Goal: Information Seeking & Learning: Compare options

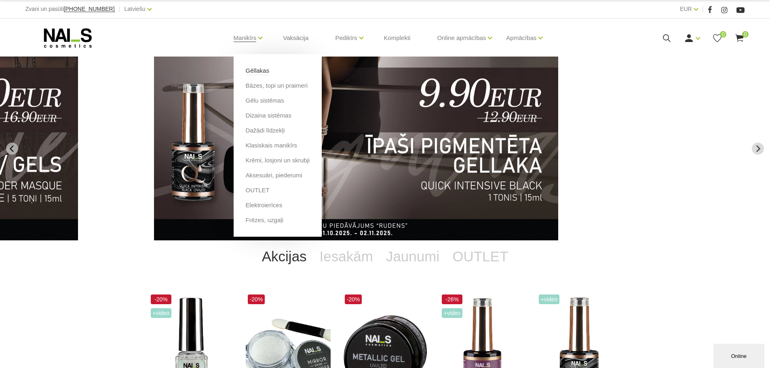
click at [258, 70] on link "Gēllakas" at bounding box center [257, 70] width 23 height 9
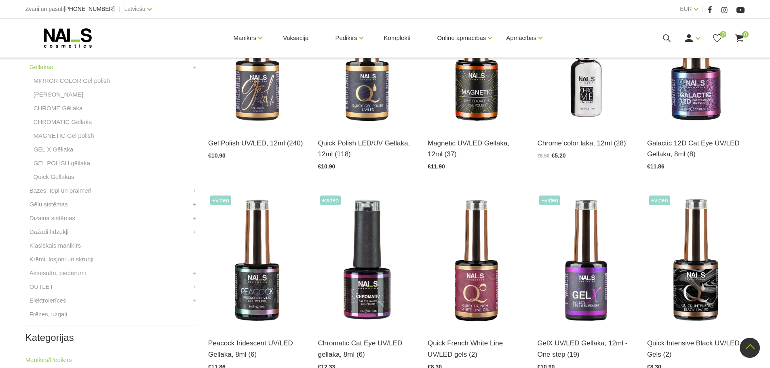
scroll to position [243, 0]
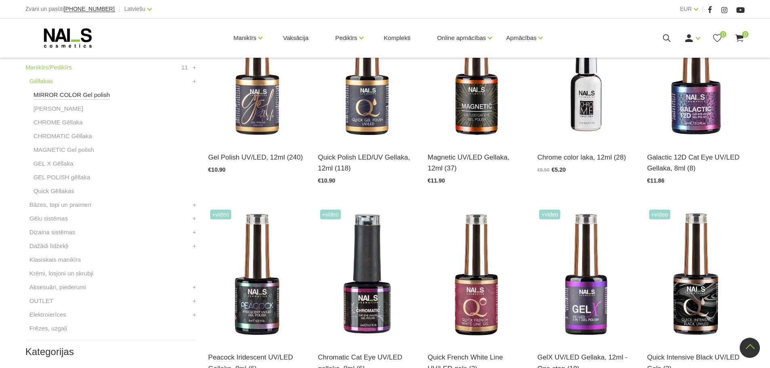
click at [66, 93] on link "MIRROR COLOR Gel polish" at bounding box center [72, 95] width 76 height 10
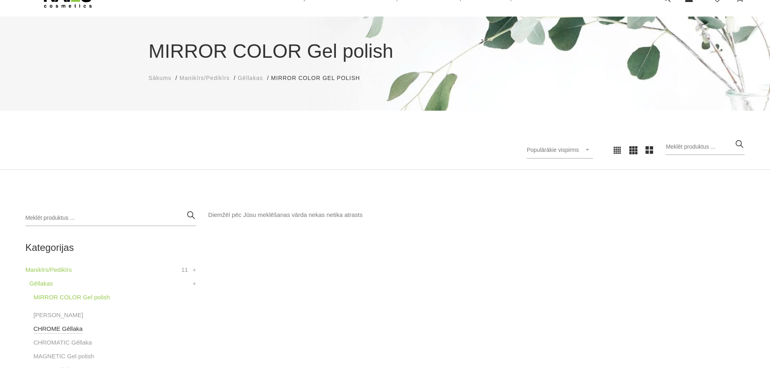
scroll to position [162, 0]
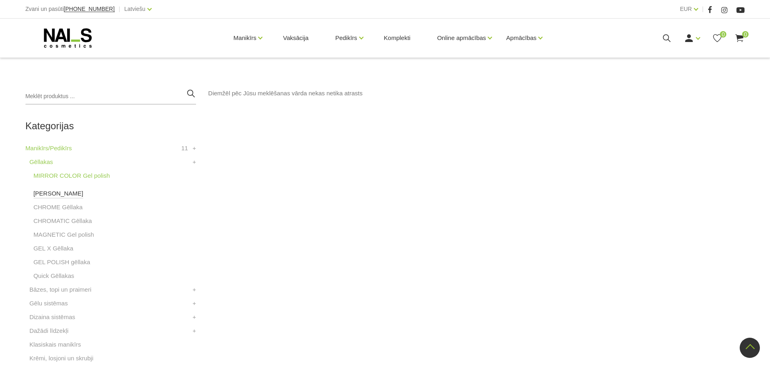
click at [51, 190] on link "[PERSON_NAME]" at bounding box center [59, 194] width 50 height 10
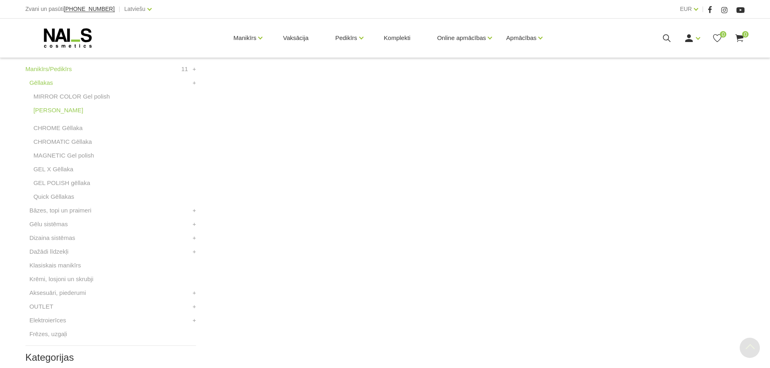
scroll to position [243, 0]
click at [57, 124] on link "CHROME Gēllaka" at bounding box center [58, 127] width 49 height 10
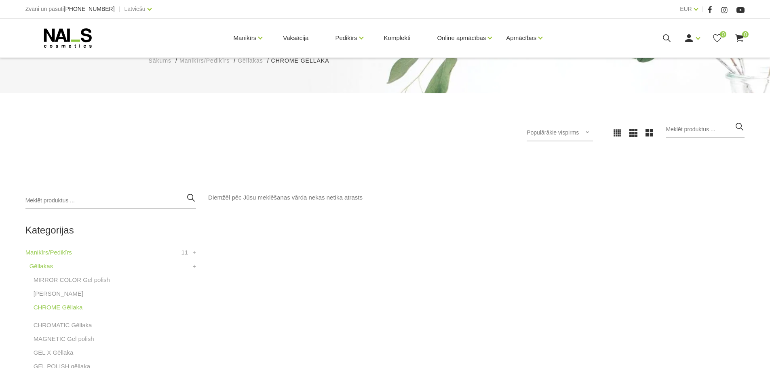
scroll to position [243, 0]
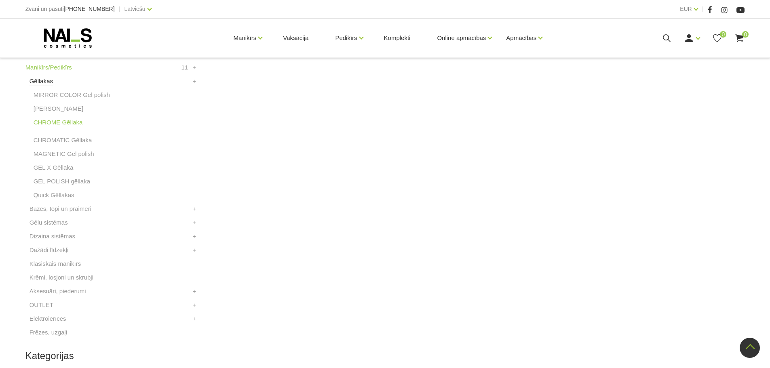
click at [42, 83] on link "Gēllakas" at bounding box center [41, 81] width 23 height 10
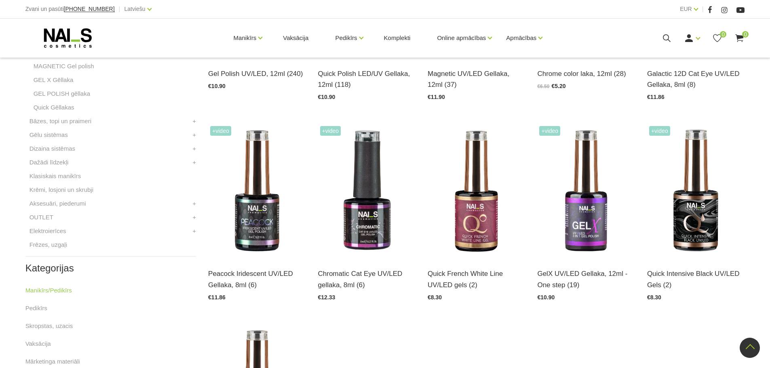
scroll to position [202, 0]
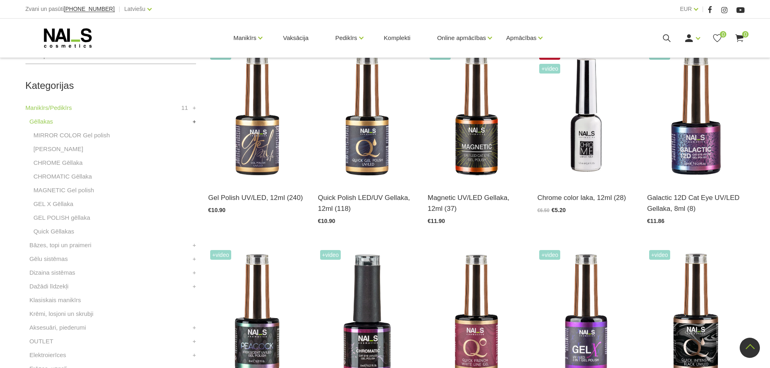
click at [194, 124] on link "+" at bounding box center [194, 122] width 4 height 10
click at [61, 161] on link "Dizaina sistēmas" at bounding box center [53, 163] width 46 height 10
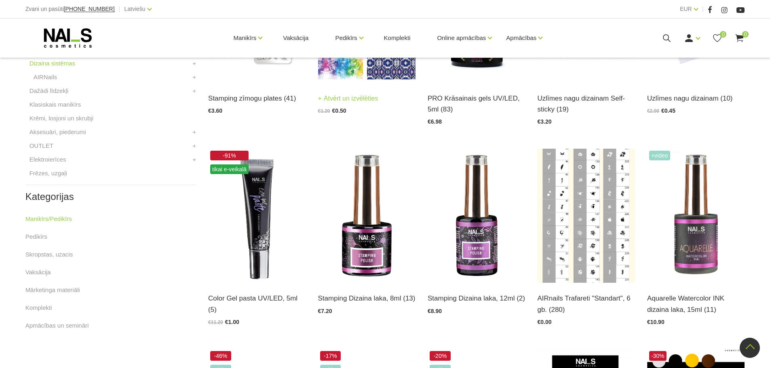
scroll to position [202, 0]
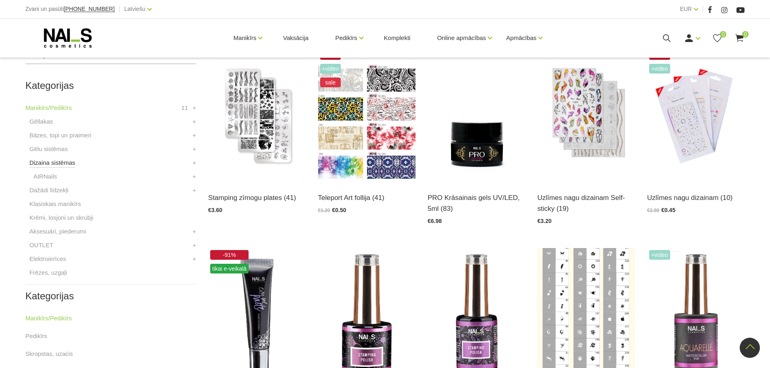
click at [61, 161] on link "Dizaina sistēmas" at bounding box center [53, 163] width 46 height 10
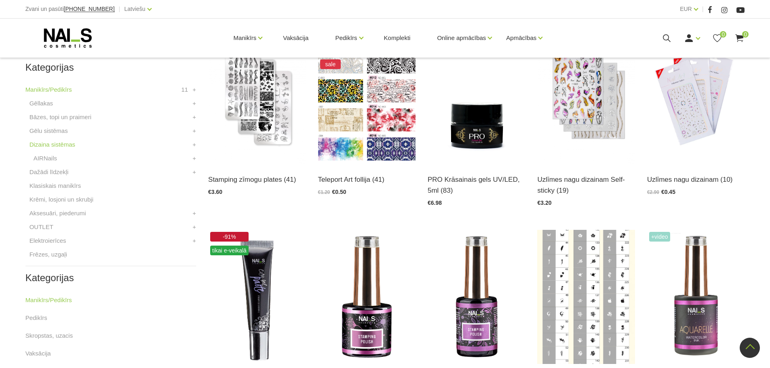
scroll to position [202, 0]
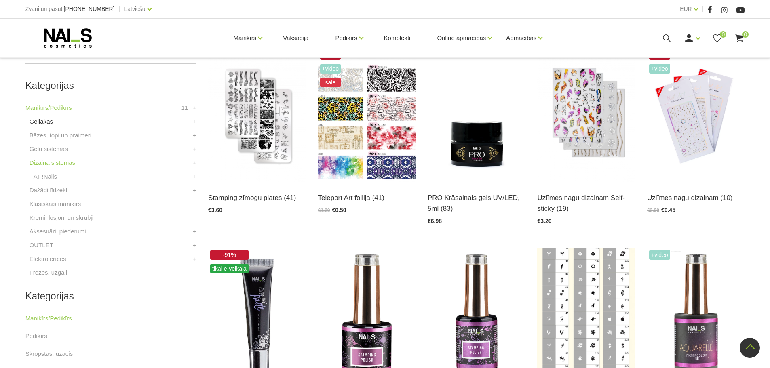
click at [45, 123] on link "Gēllakas" at bounding box center [41, 122] width 23 height 10
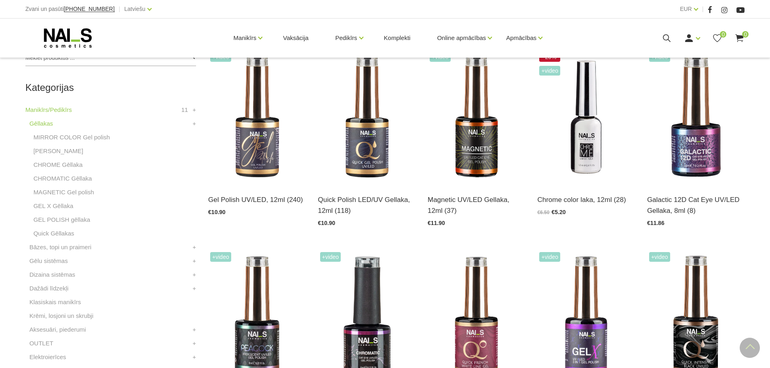
scroll to position [202, 0]
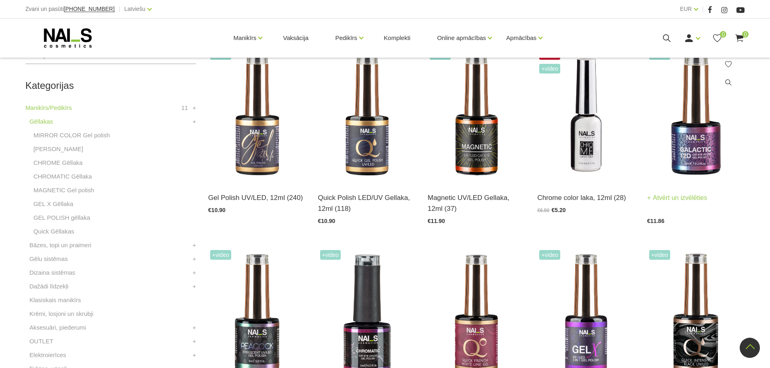
click at [696, 153] on img at bounding box center [695, 115] width 97 height 134
click at [475, 145] on img at bounding box center [476, 115] width 97 height 134
click at [364, 137] on img at bounding box center [366, 115] width 97 height 134
click at [261, 151] on img at bounding box center [256, 115] width 97 height 134
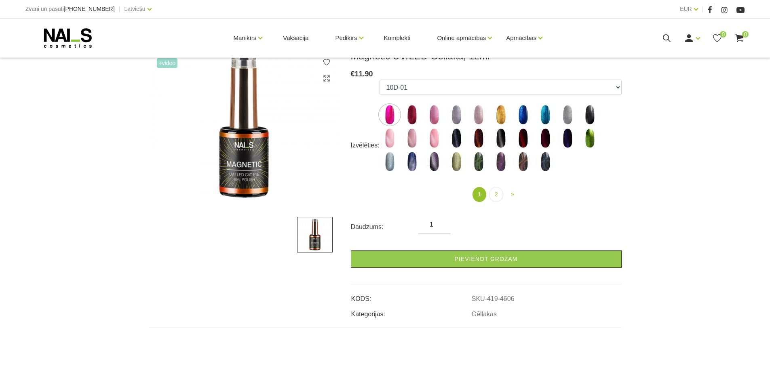
scroll to position [121, 0]
click at [498, 191] on link "2" at bounding box center [496, 194] width 14 height 15
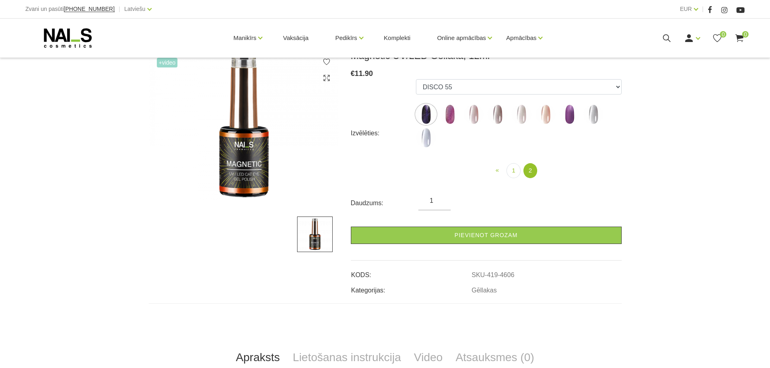
click at [545, 116] on img at bounding box center [546, 114] width 20 height 20
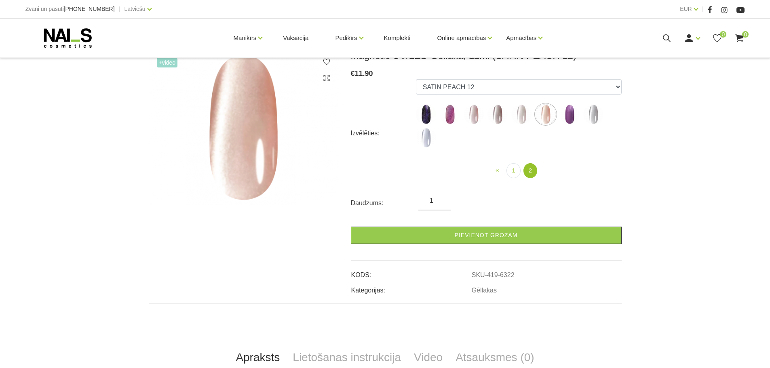
click at [478, 114] on img at bounding box center [474, 114] width 20 height 20
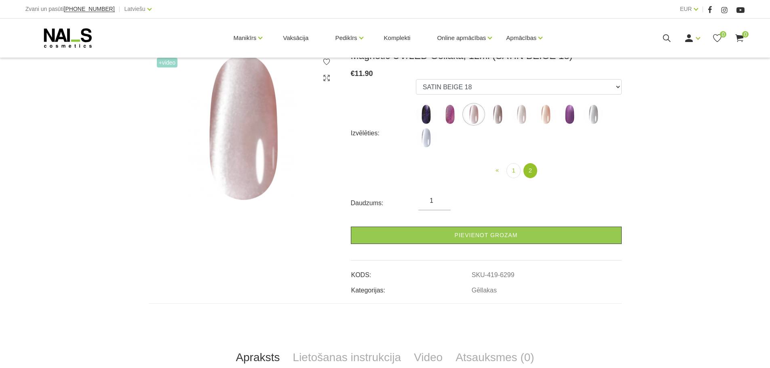
click at [503, 115] on img at bounding box center [498, 114] width 20 height 20
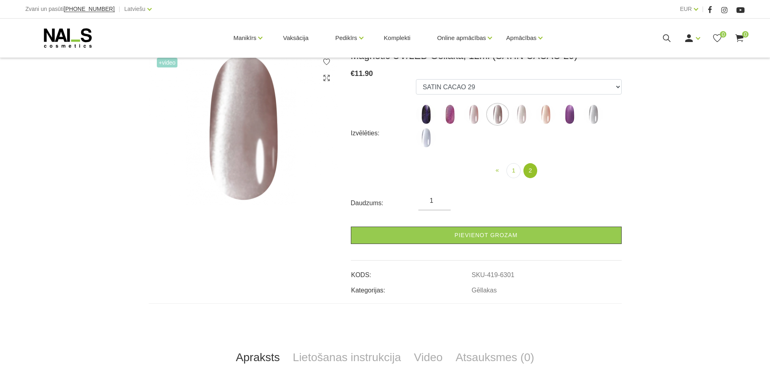
click at [522, 111] on img at bounding box center [522, 114] width 20 height 20
select select "6298"
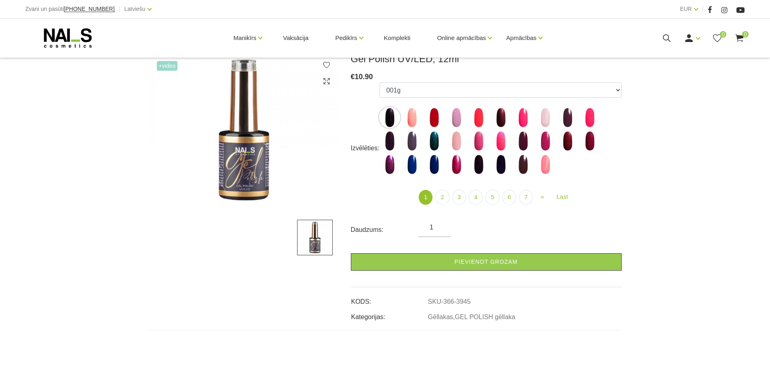
scroll to position [121, 0]
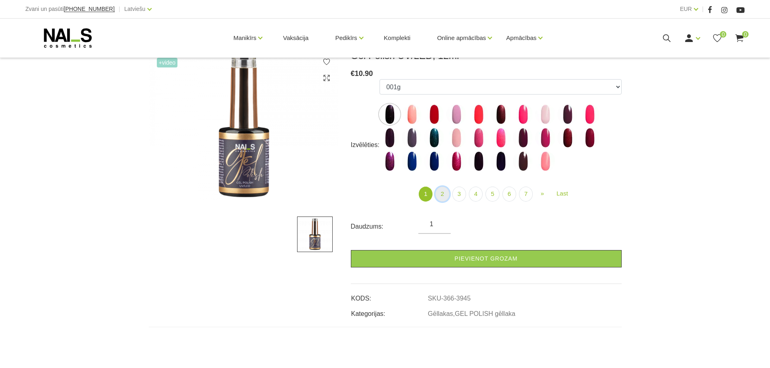
click at [445, 195] on link "2" at bounding box center [443, 194] width 14 height 15
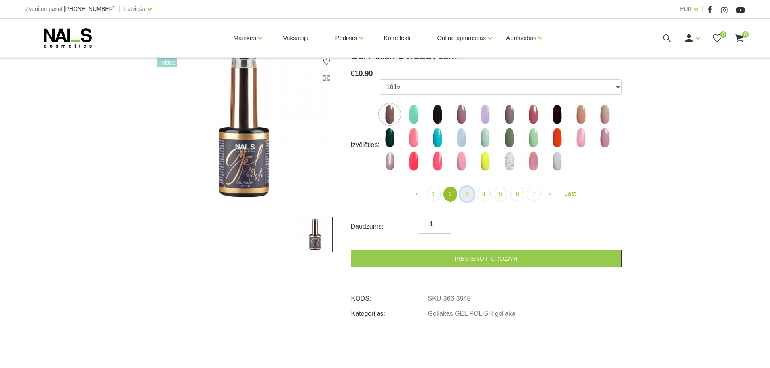
click at [465, 196] on link "3" at bounding box center [467, 194] width 14 height 15
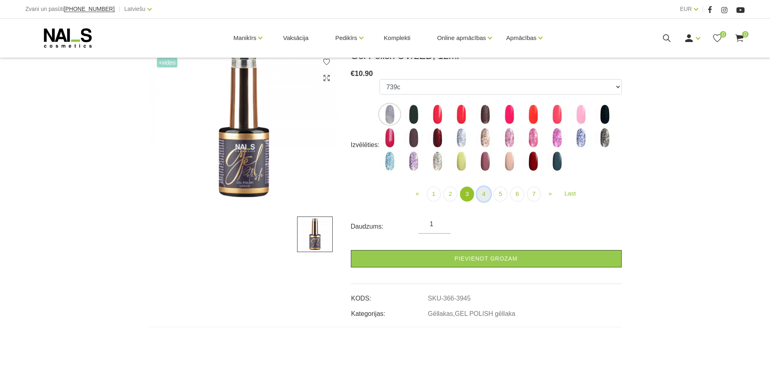
click at [484, 195] on link "4" at bounding box center [484, 194] width 14 height 15
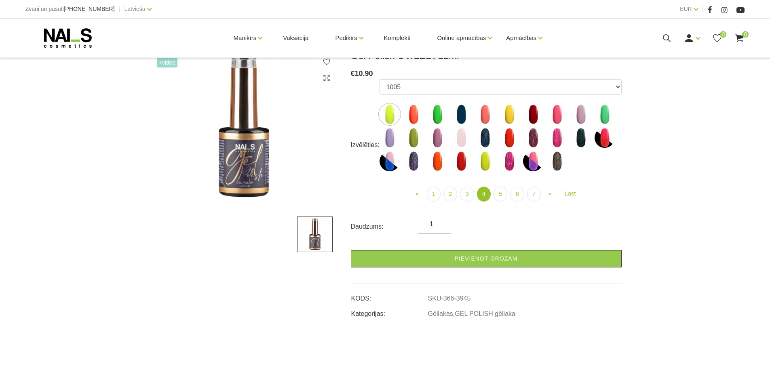
click at [558, 165] on img at bounding box center [557, 161] width 20 height 20
select select "4469"
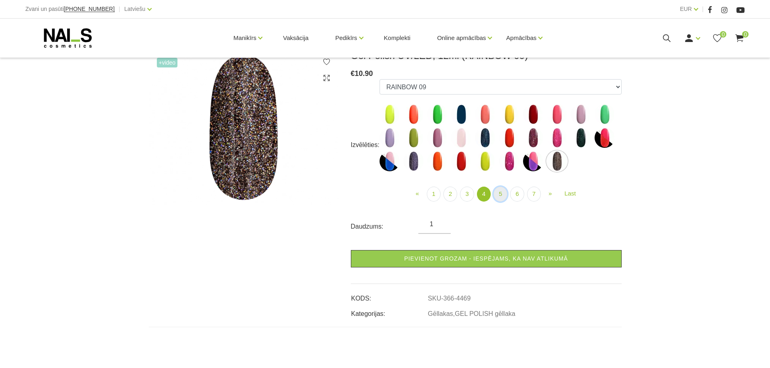
click at [502, 195] on link "5" at bounding box center [501, 194] width 14 height 15
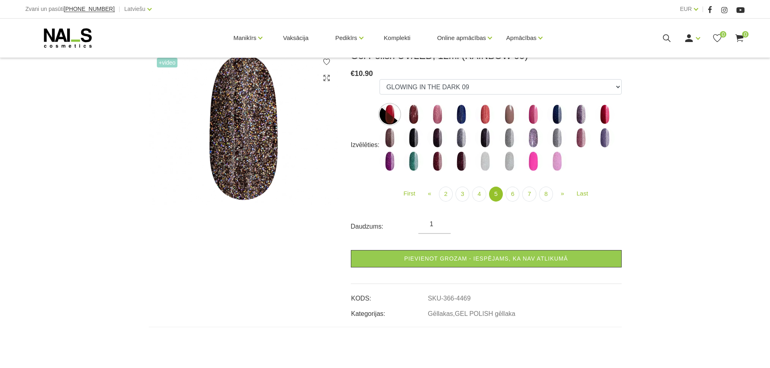
click at [535, 139] on img at bounding box center [533, 138] width 20 height 20
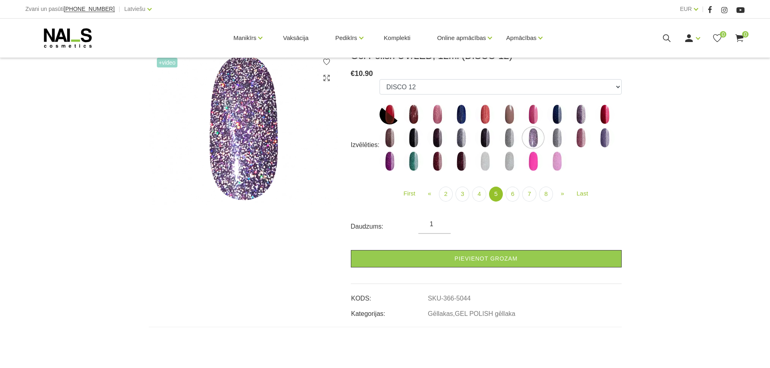
click at [461, 140] on img at bounding box center [461, 138] width 20 height 20
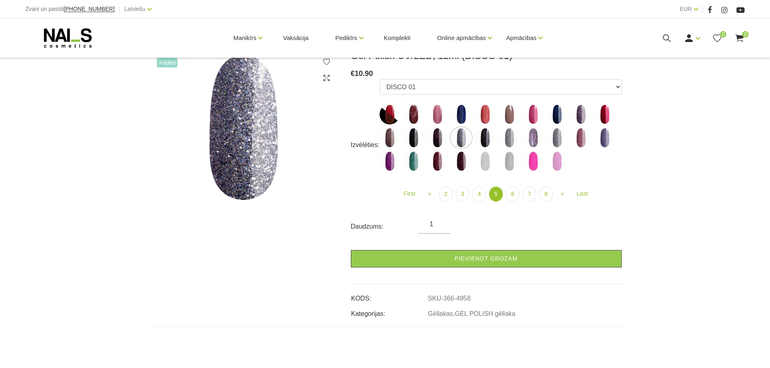
click at [554, 137] on img at bounding box center [557, 138] width 20 height 20
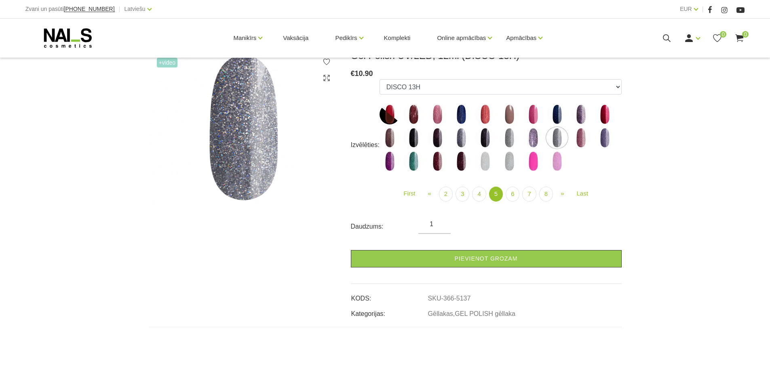
click at [558, 116] on img at bounding box center [557, 114] width 20 height 20
select select "4951"
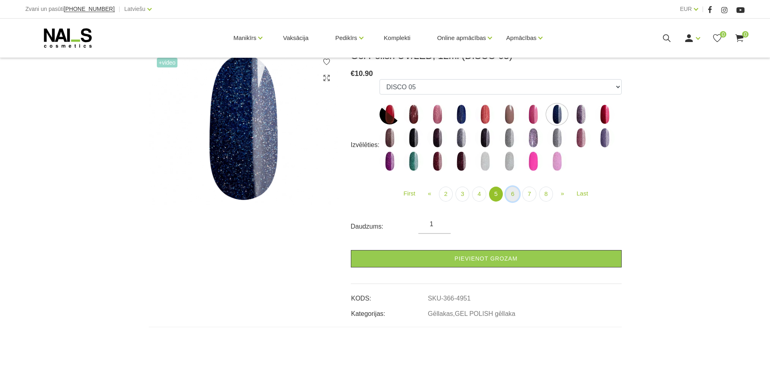
click at [514, 194] on link "6" at bounding box center [513, 194] width 14 height 15
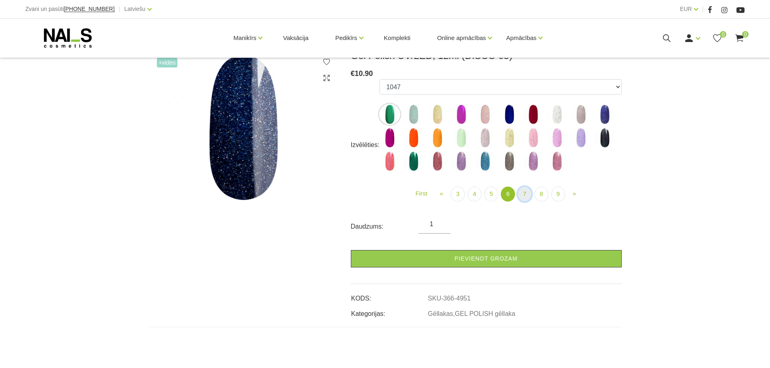
click at [523, 197] on link "7" at bounding box center [525, 194] width 14 height 15
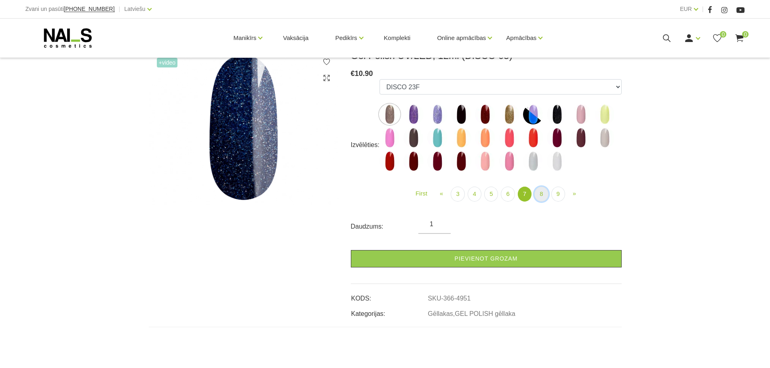
click at [541, 196] on link "8" at bounding box center [542, 194] width 14 height 15
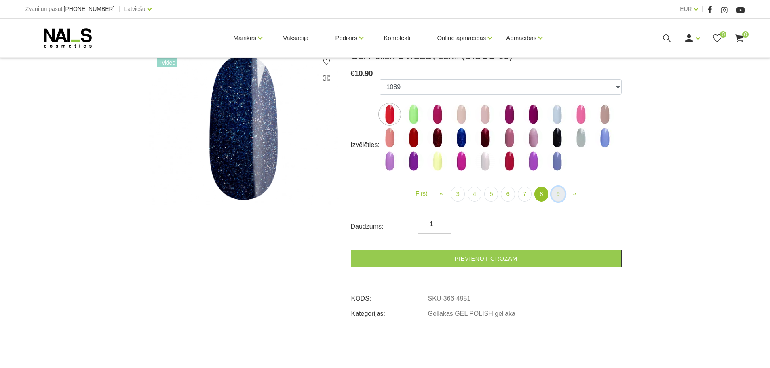
click at [552, 194] on link "9" at bounding box center [559, 194] width 14 height 15
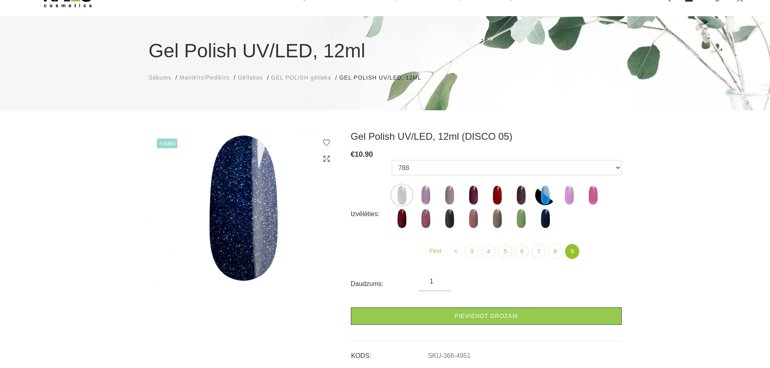
scroll to position [121, 0]
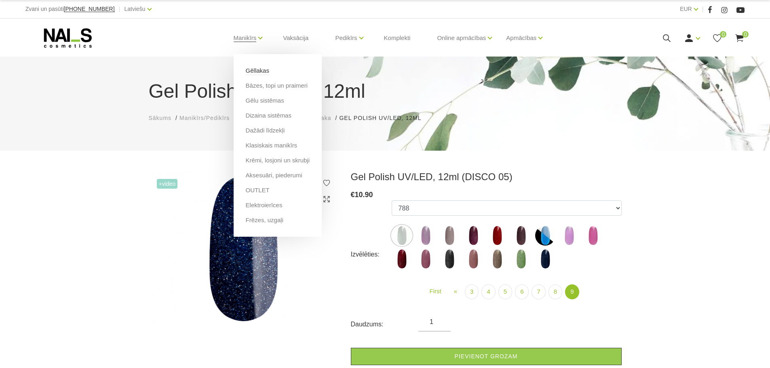
click at [255, 71] on link "Gēllakas" at bounding box center [257, 70] width 23 height 9
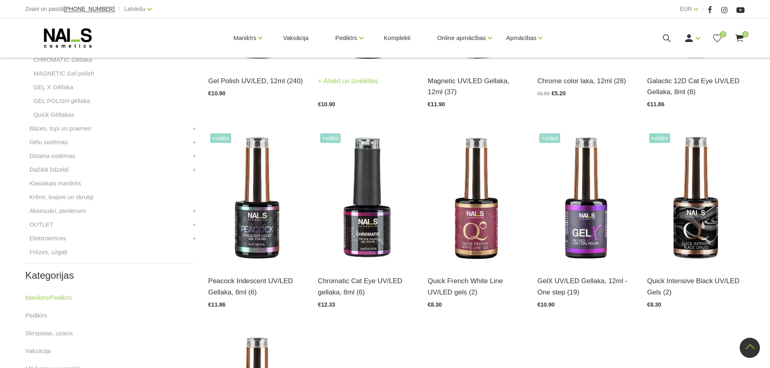
scroll to position [364, 0]
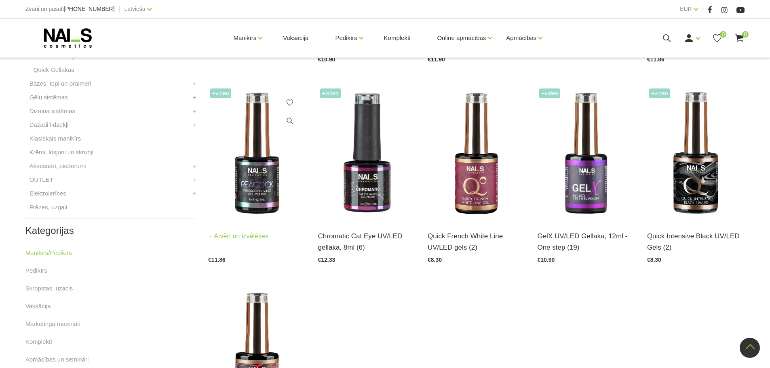
click at [260, 186] on img at bounding box center [256, 154] width 97 height 134
click at [362, 183] on img at bounding box center [366, 154] width 97 height 134
click at [473, 178] on img at bounding box center [476, 154] width 97 height 134
click at [591, 179] on img at bounding box center [585, 154] width 97 height 134
click at [703, 174] on img at bounding box center [695, 154] width 97 height 134
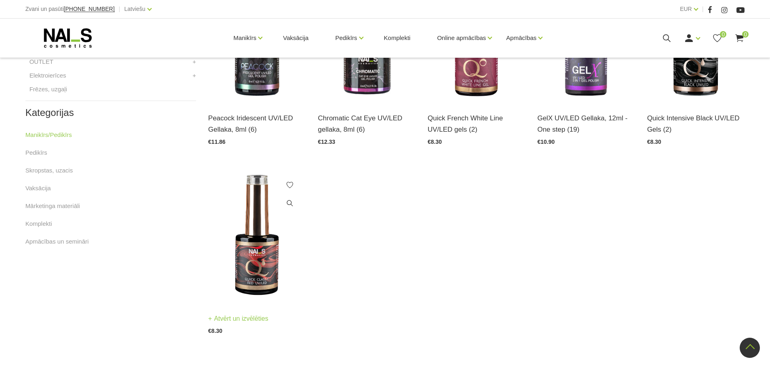
scroll to position [485, 0]
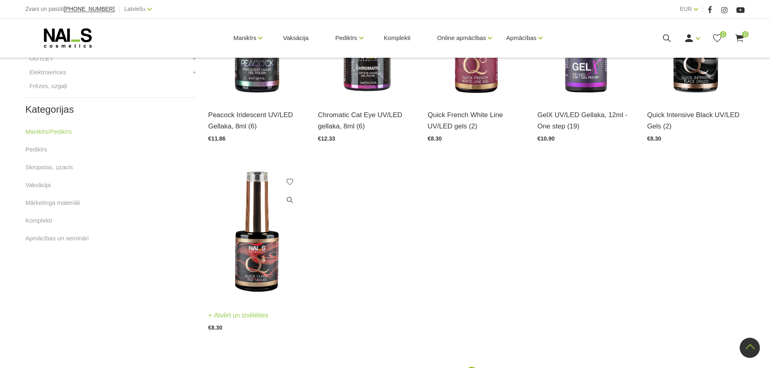
click at [257, 276] on img at bounding box center [256, 233] width 97 height 134
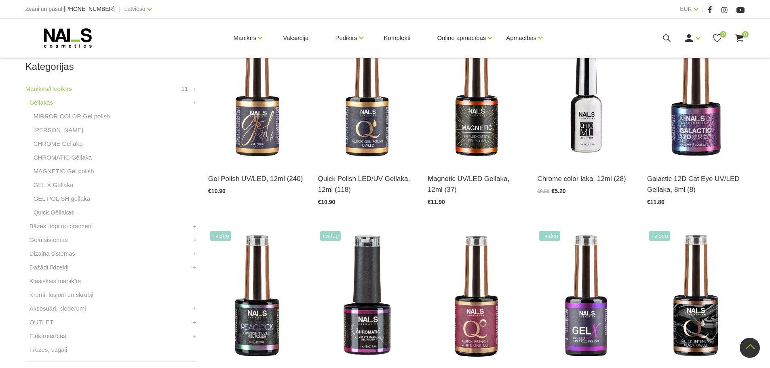
scroll to position [162, 0]
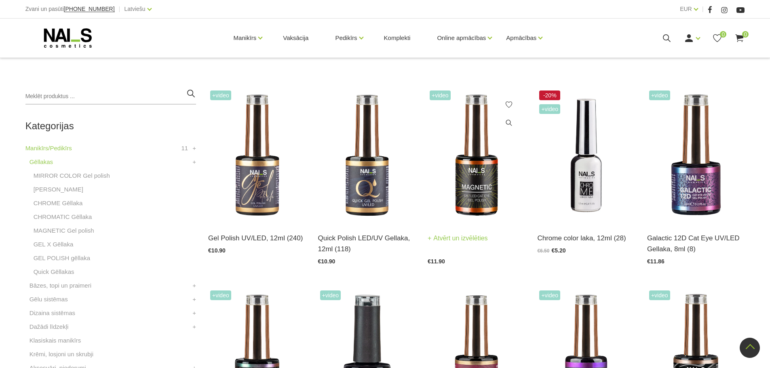
click at [482, 192] on img at bounding box center [476, 156] width 97 height 134
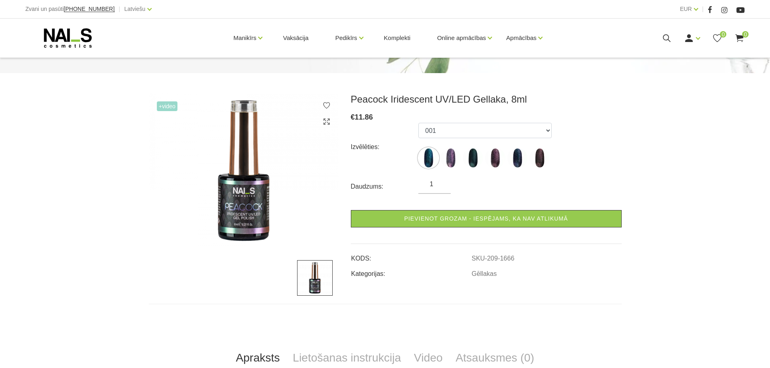
scroll to position [81, 0]
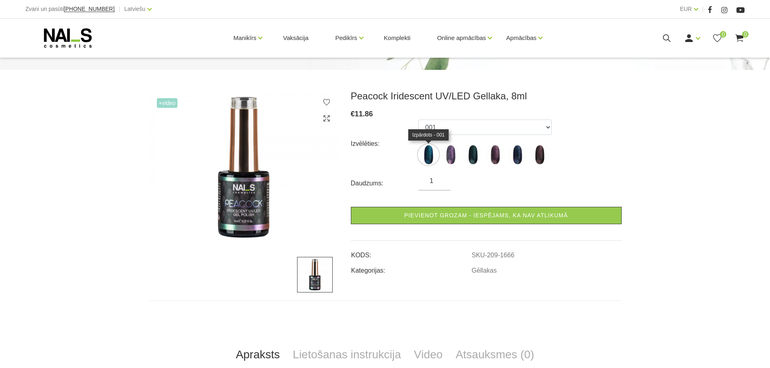
click at [428, 154] on img at bounding box center [429, 155] width 20 height 20
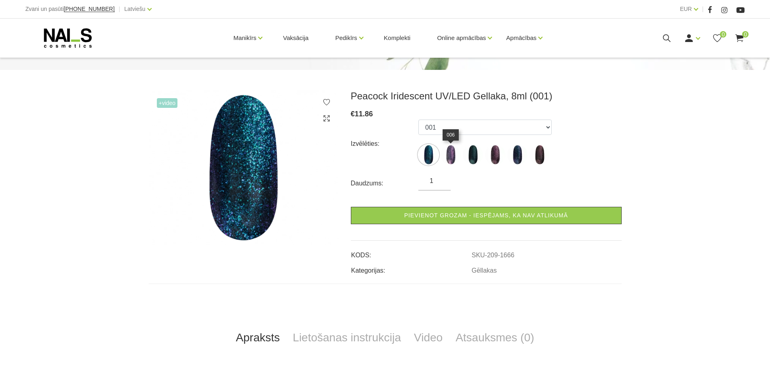
click at [453, 157] on img at bounding box center [451, 155] width 20 height 20
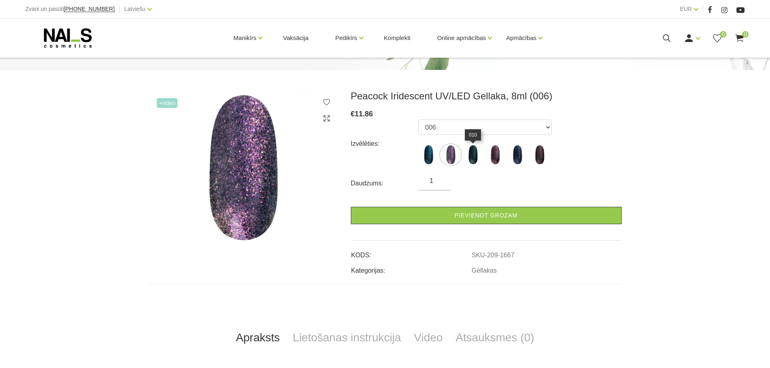
click at [474, 156] on img at bounding box center [473, 155] width 20 height 20
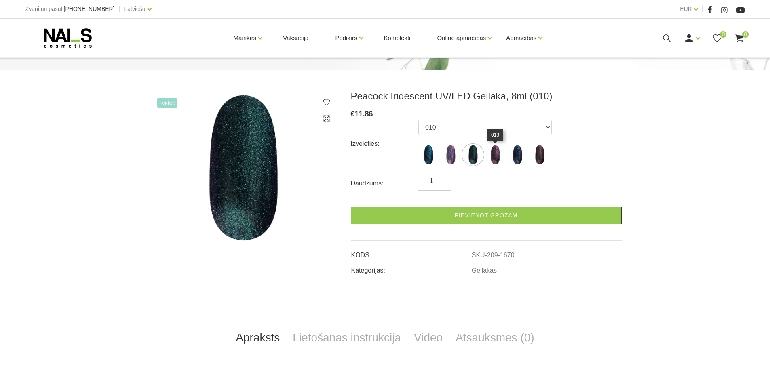
click at [499, 157] on img at bounding box center [495, 155] width 20 height 20
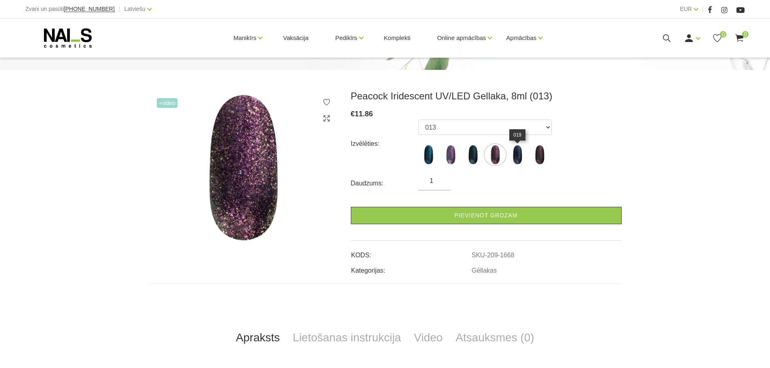
click at [519, 156] on img at bounding box center [518, 155] width 20 height 20
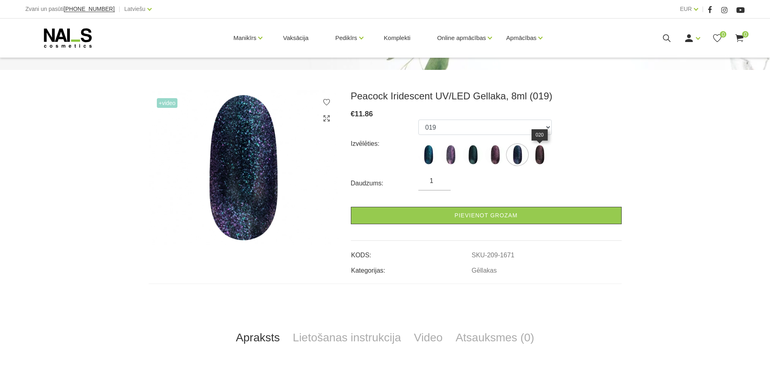
click at [537, 155] on img at bounding box center [540, 155] width 20 height 20
select select "1669"
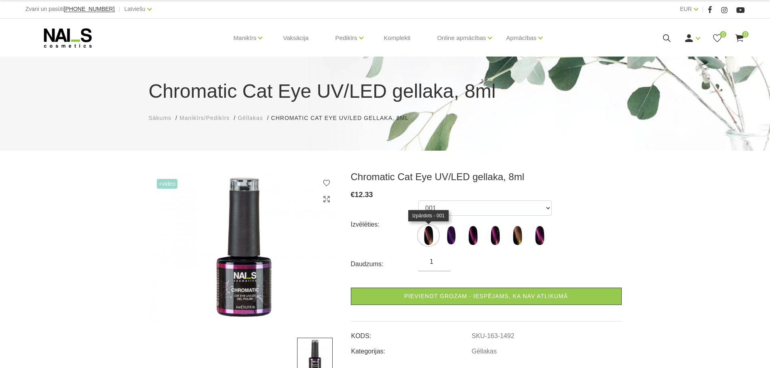
click at [429, 233] on img at bounding box center [429, 236] width 20 height 20
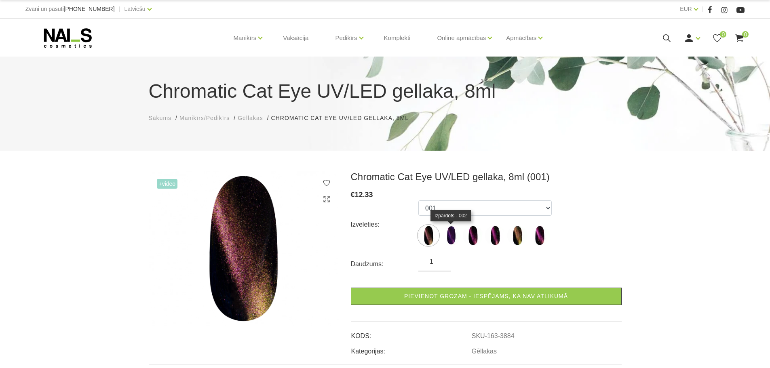
click at [454, 234] on img at bounding box center [451, 236] width 20 height 20
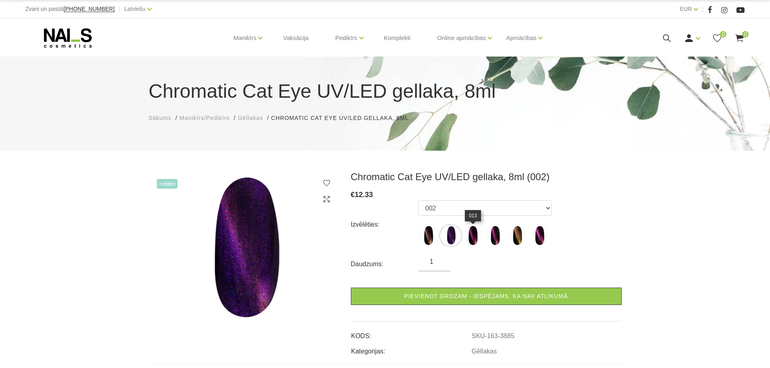
click at [476, 233] on img at bounding box center [473, 236] width 20 height 20
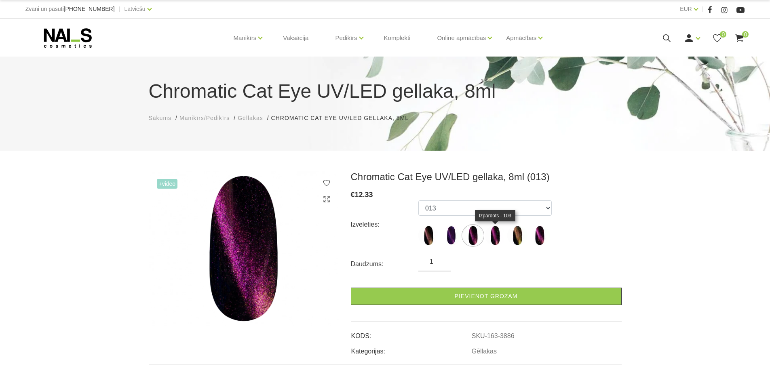
click at [500, 233] on img at bounding box center [495, 236] width 20 height 20
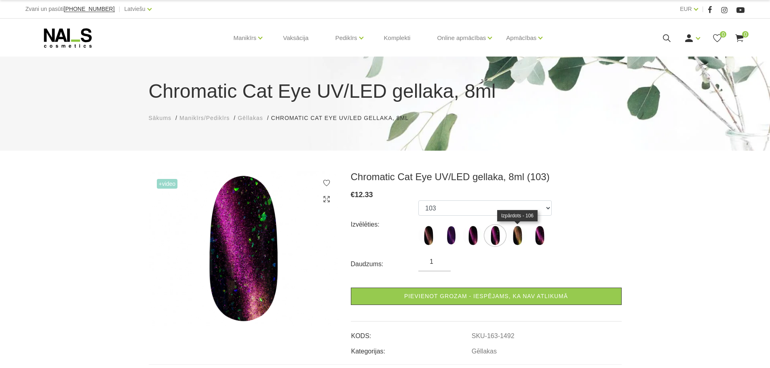
click at [509, 234] on img at bounding box center [518, 236] width 20 height 20
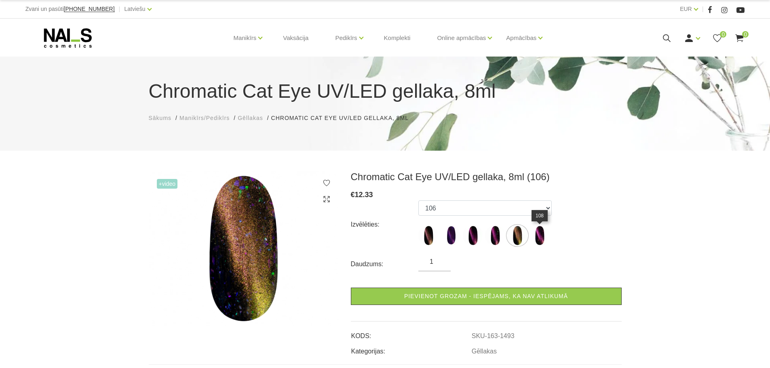
click at [522, 235] on img at bounding box center [518, 236] width 20 height 20
click at [540, 233] on img at bounding box center [540, 236] width 20 height 20
select select "1494"
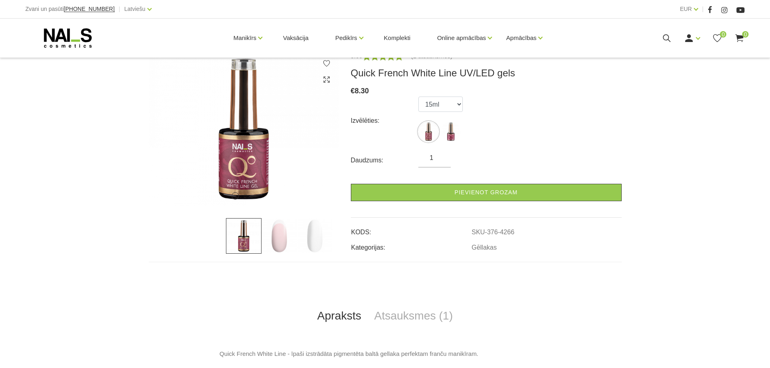
scroll to position [121, 0]
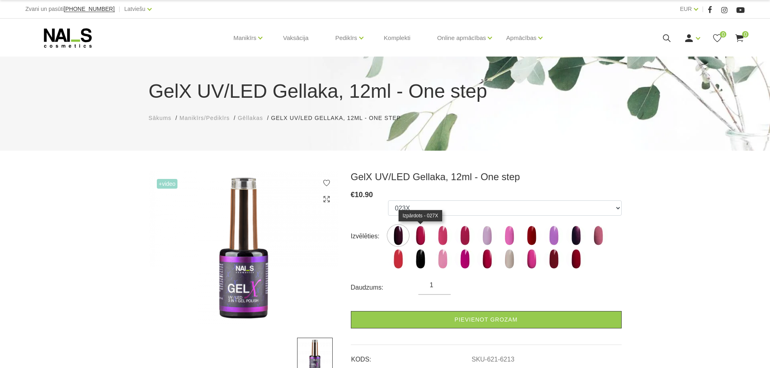
click at [422, 228] on img at bounding box center [420, 236] width 20 height 20
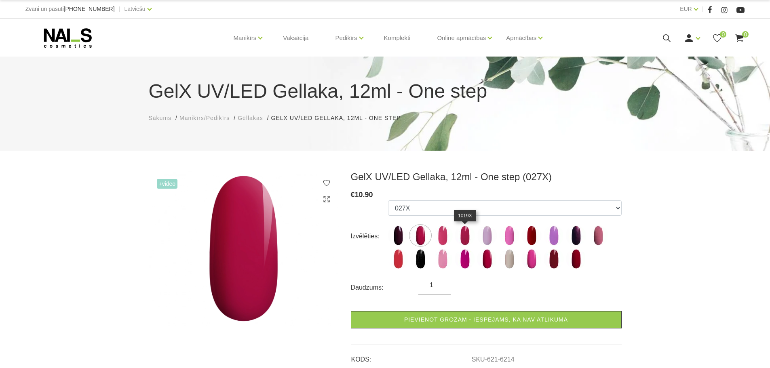
click at [465, 236] on img at bounding box center [465, 236] width 20 height 20
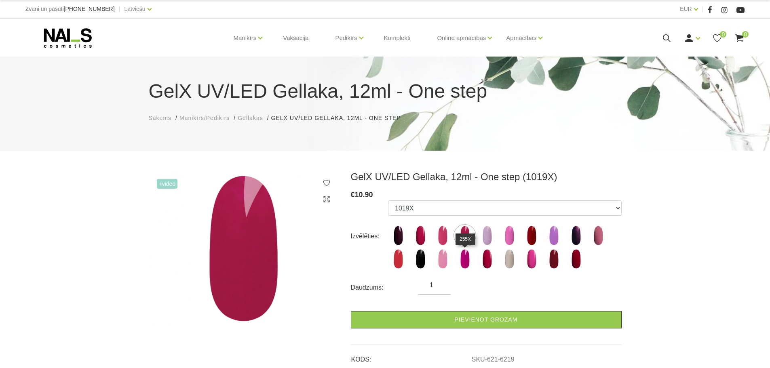
click at [467, 259] on img at bounding box center [465, 259] width 20 height 20
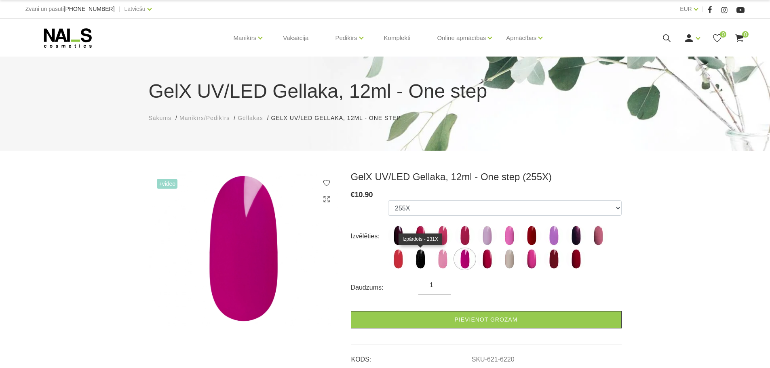
click at [420, 262] on img at bounding box center [420, 259] width 20 height 20
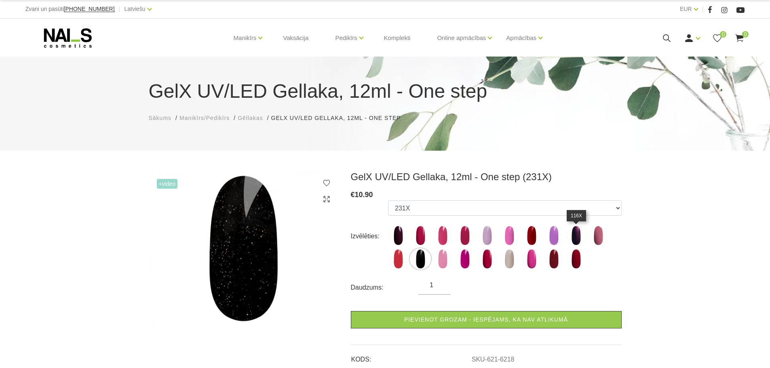
click at [572, 233] on img at bounding box center [576, 236] width 20 height 20
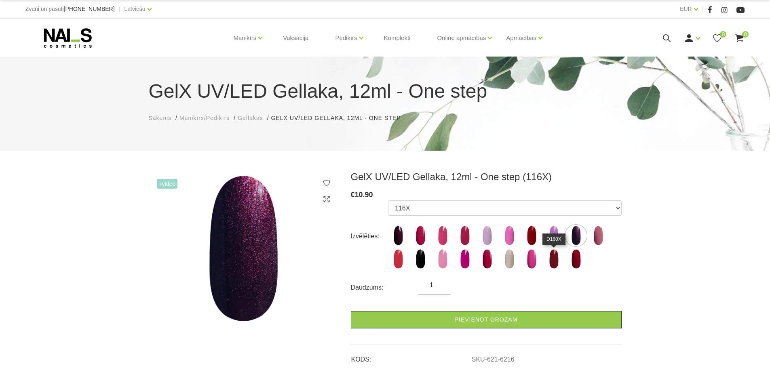
click at [552, 258] on img at bounding box center [554, 259] width 20 height 20
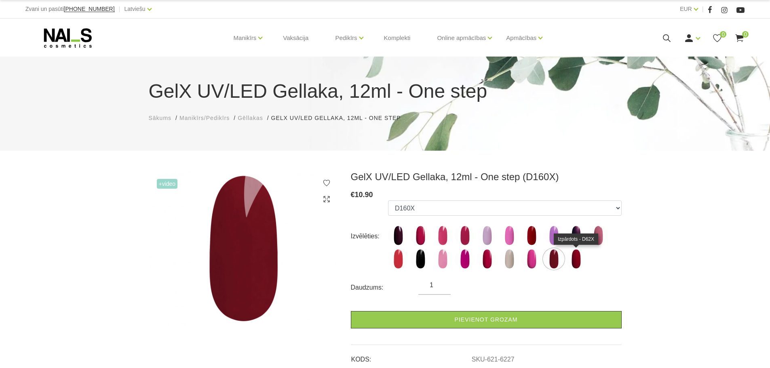
click at [571, 258] on img at bounding box center [576, 259] width 20 height 20
select select "6222"
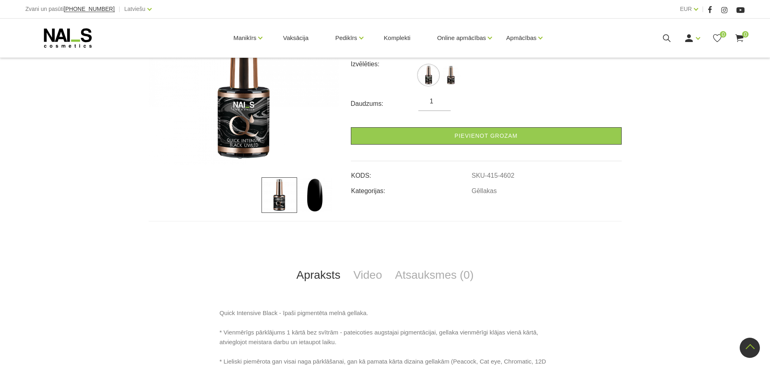
scroll to position [121, 0]
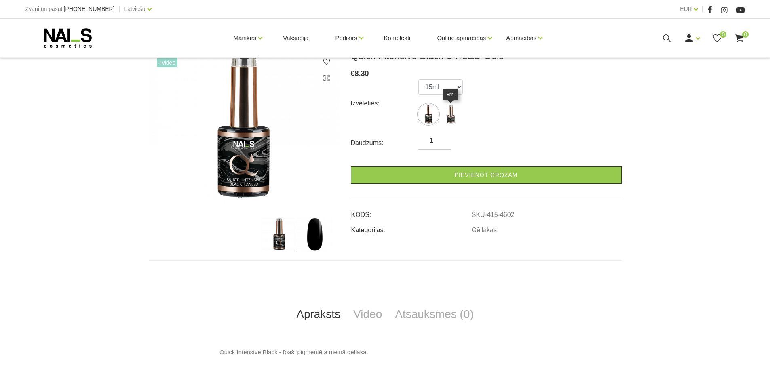
click at [452, 117] on img at bounding box center [451, 114] width 20 height 20
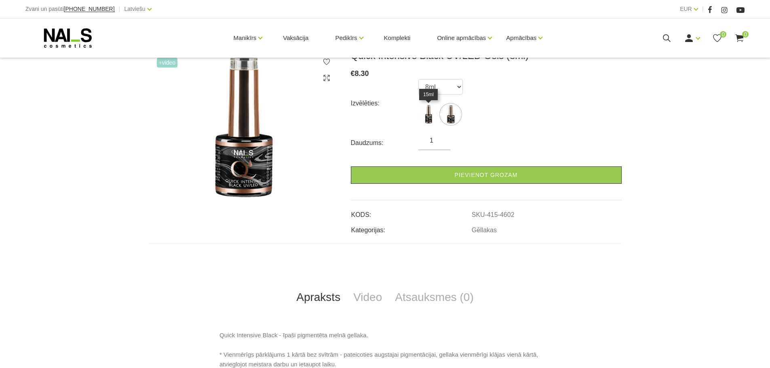
click at [433, 115] on img at bounding box center [429, 114] width 20 height 20
select select "4601"
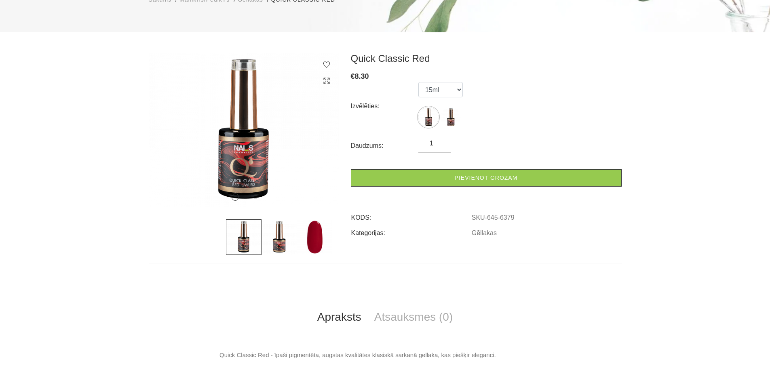
scroll to position [121, 0]
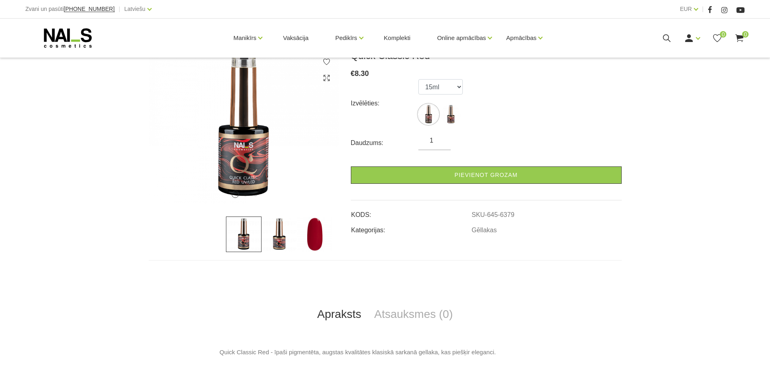
click at [312, 242] on img at bounding box center [315, 235] width 36 height 36
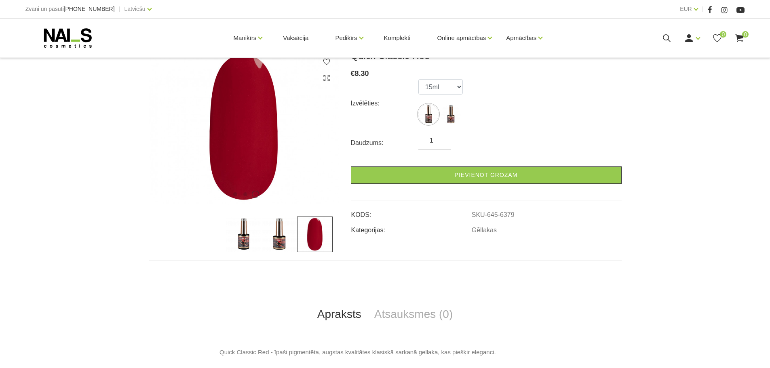
click at [281, 240] on img at bounding box center [280, 235] width 36 height 36
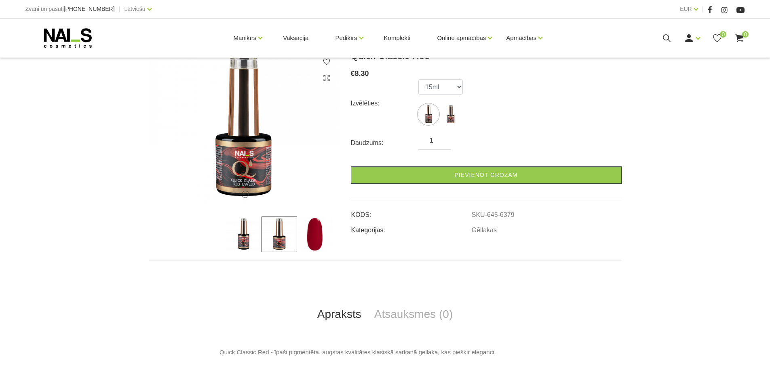
click at [231, 238] on img at bounding box center [244, 235] width 36 height 36
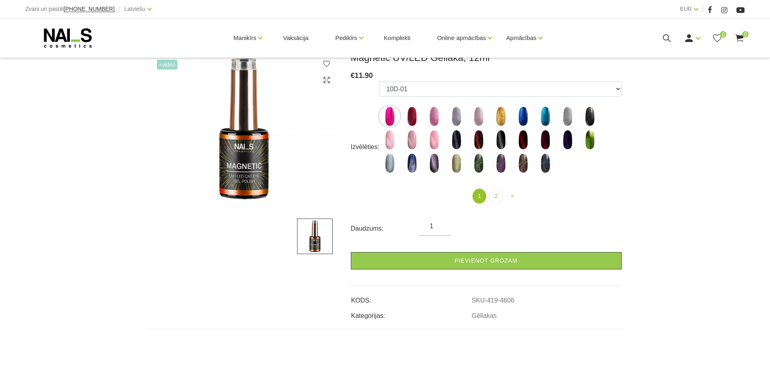
scroll to position [121, 0]
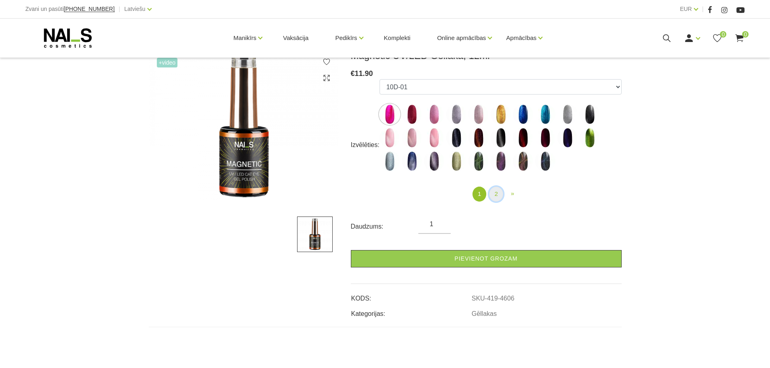
click at [499, 195] on link "2" at bounding box center [496, 194] width 14 height 15
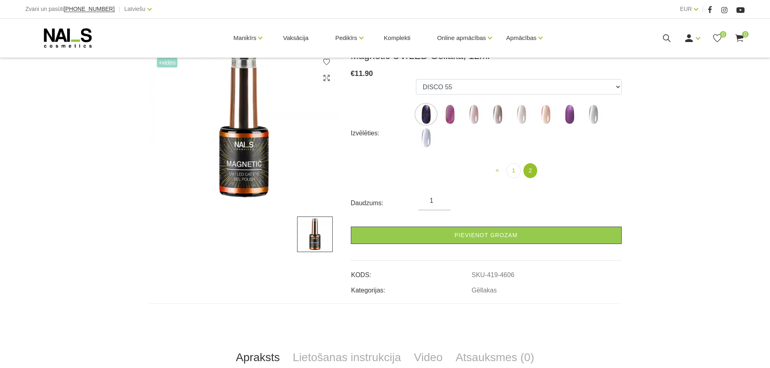
click at [447, 111] on img at bounding box center [450, 114] width 20 height 20
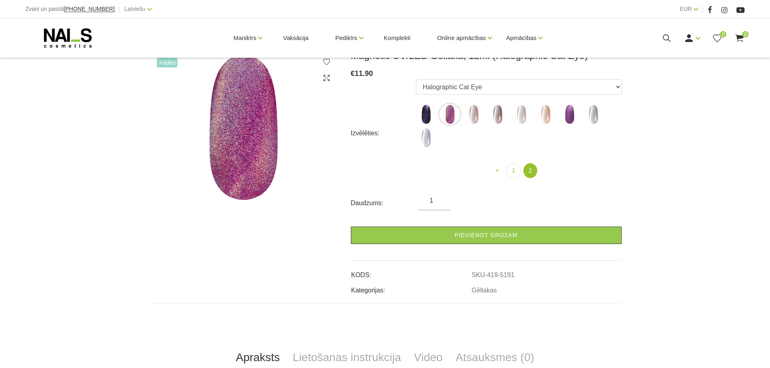
click at [431, 116] on img at bounding box center [426, 114] width 20 height 20
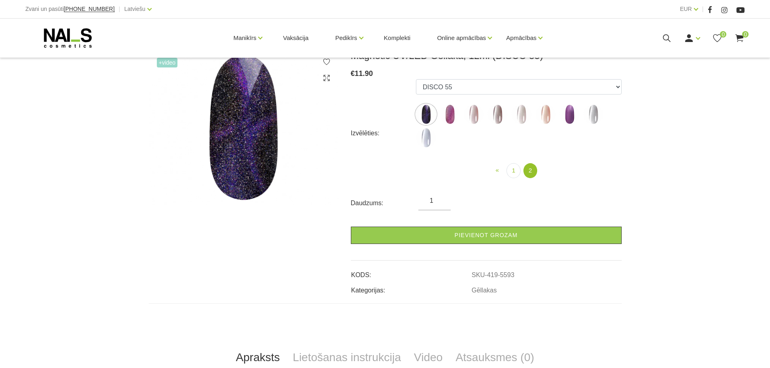
click at [429, 137] on img at bounding box center [426, 138] width 20 height 20
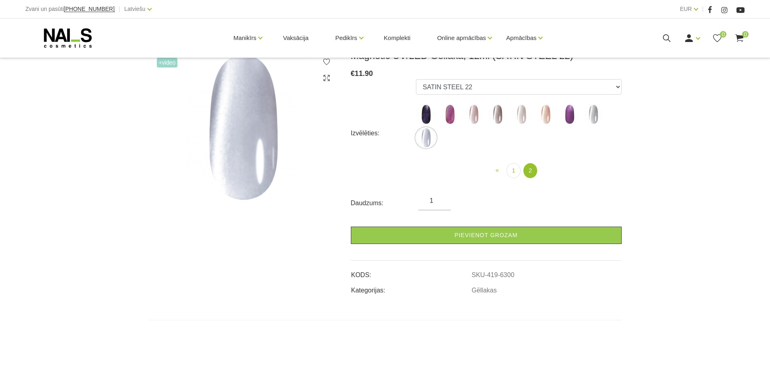
click at [597, 114] on img at bounding box center [594, 114] width 20 height 20
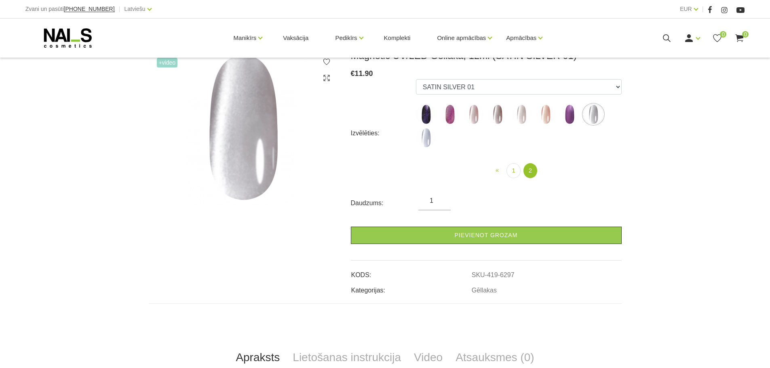
click at [569, 114] on img at bounding box center [570, 114] width 20 height 20
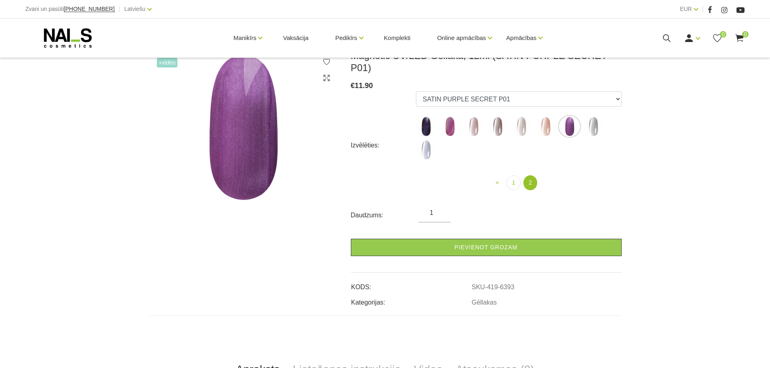
click at [546, 116] on img at bounding box center [546, 126] width 20 height 20
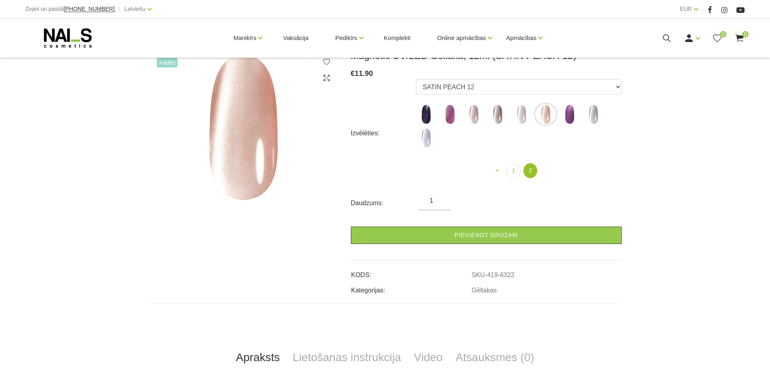
drag, startPoint x: 519, startPoint y: 116, endPoint x: 514, endPoint y: 114, distance: 5.4
click at [519, 115] on img at bounding box center [522, 114] width 20 height 20
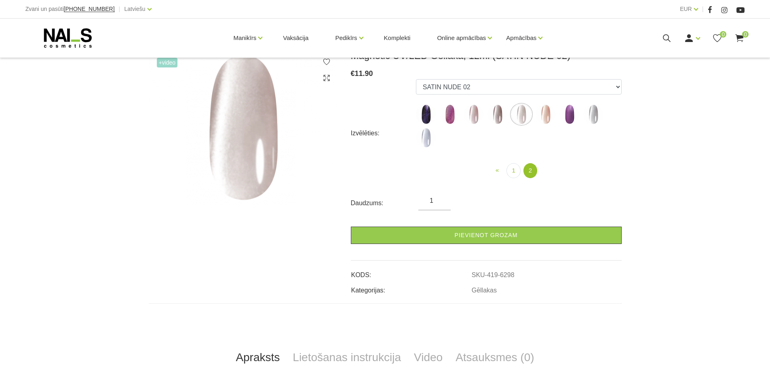
drag, startPoint x: 470, startPoint y: 116, endPoint x: 463, endPoint y: 116, distance: 6.9
click at [468, 116] on img at bounding box center [474, 114] width 20 height 20
select select "6299"
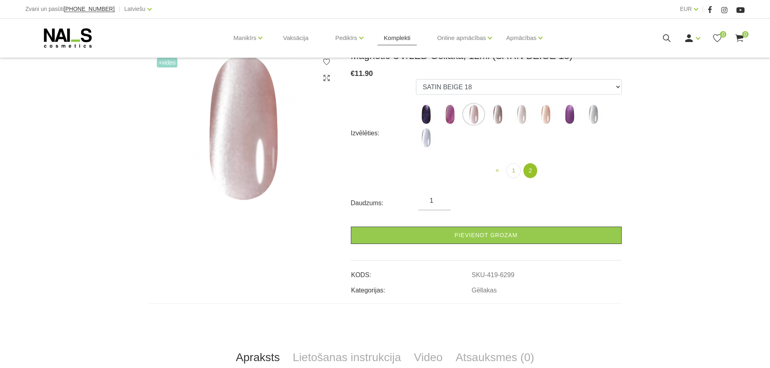
click at [402, 36] on link "Komplekti" at bounding box center [398, 38] width 40 height 39
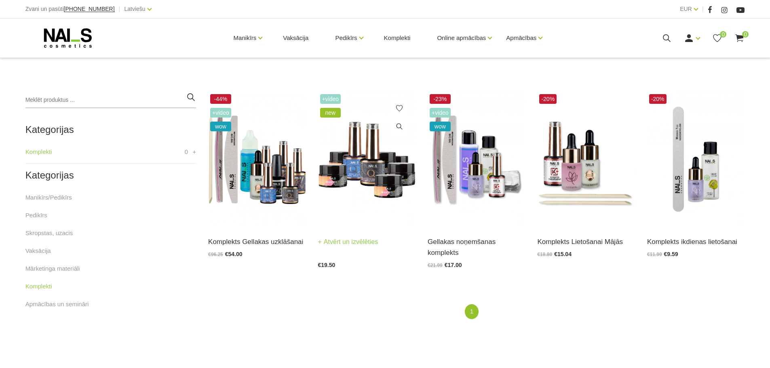
scroll to position [162, 0]
